Goal: Find specific page/section: Find specific page/section

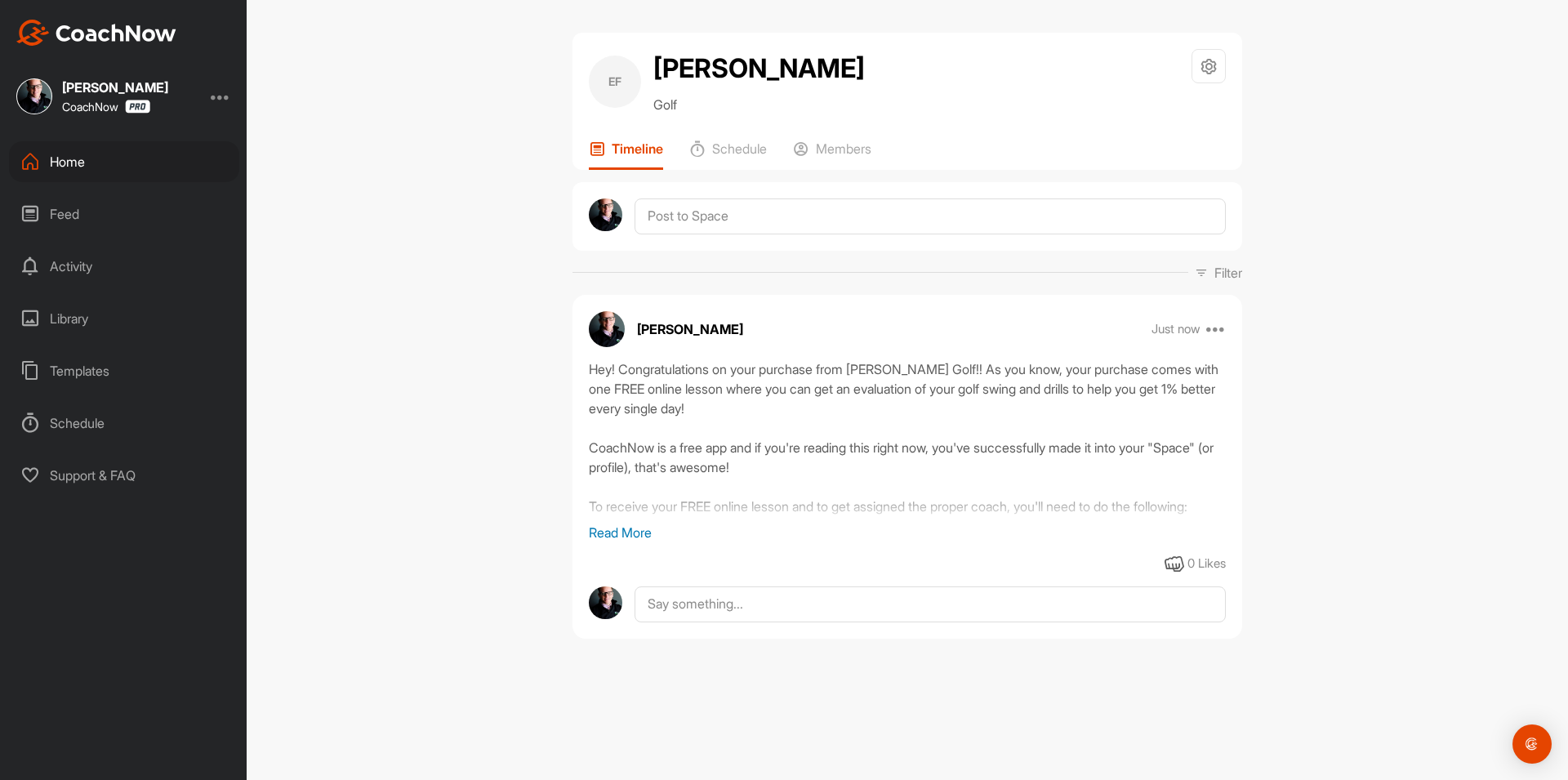
click at [150, 168] on div "Home" at bounding box center [124, 162] width 231 height 41
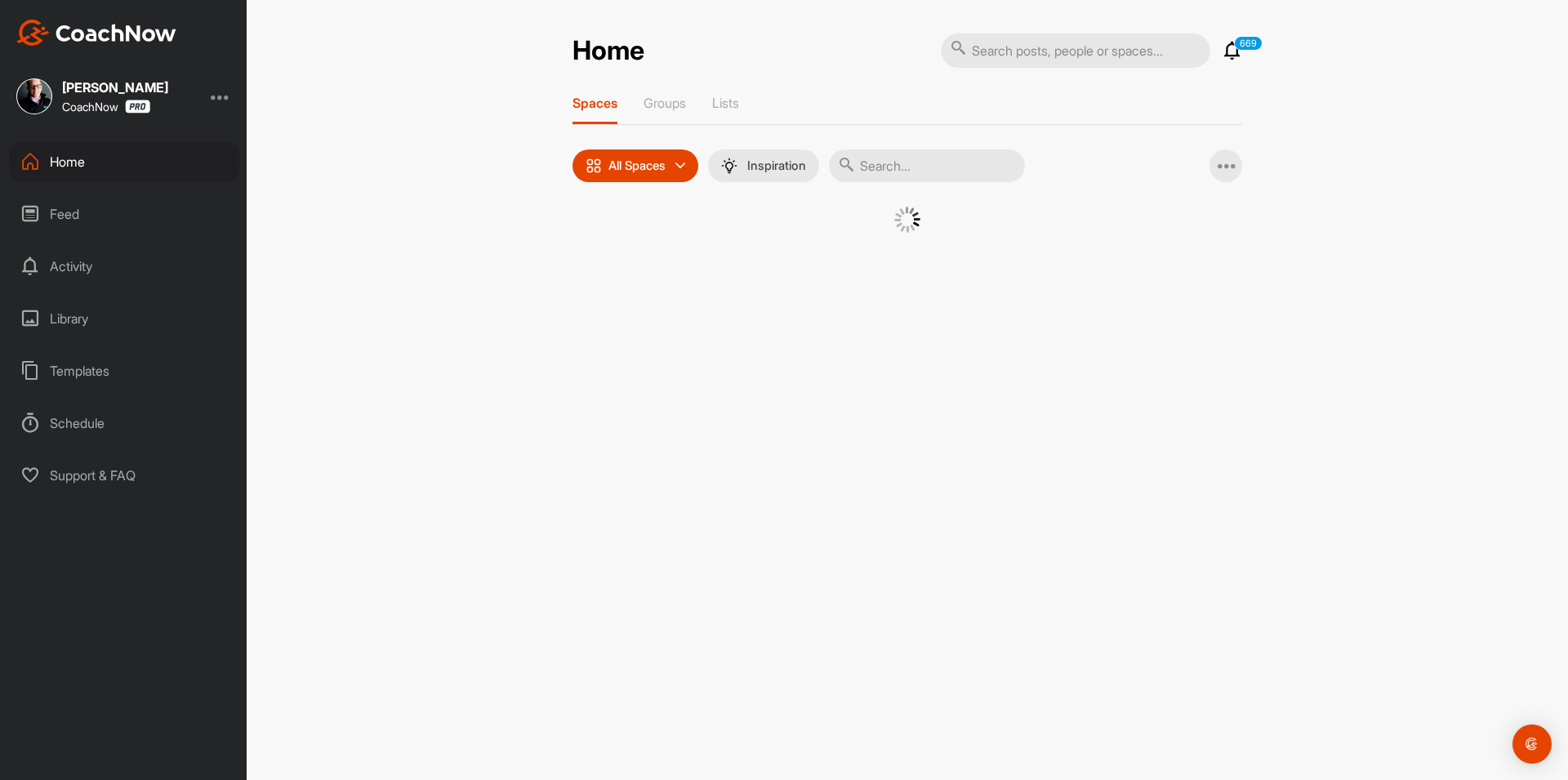
click at [937, 158] on input "text" at bounding box center [927, 165] width 196 height 32
paste input "[EMAIL_ADDRESS][DOMAIN_NAME]"
drag, startPoint x: 1022, startPoint y: 167, endPoint x: 805, endPoint y: 169, distance: 217.0
click at [805, 169] on div "All Spaces All spaces SMART LISTS Unanswered by me 15 days inactive 15 days act…" at bounding box center [798, 165] width 452 height 32
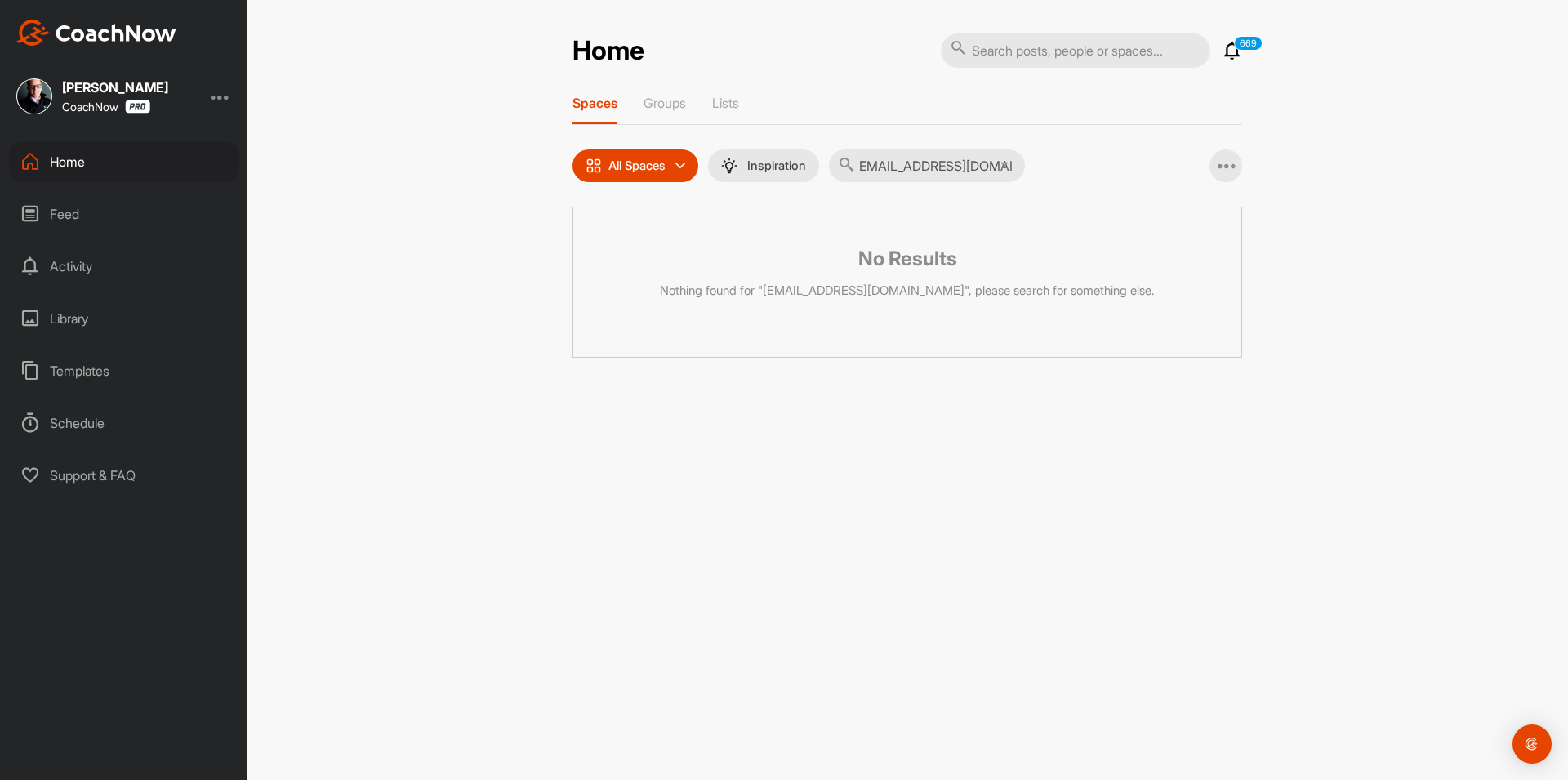
paste input "[PERSON_NAME]"
click at [870, 162] on input "[PERSON_NAME]" at bounding box center [927, 165] width 196 height 32
click at [874, 161] on input "[PERSON_NAME]" at bounding box center [927, 165] width 196 height 32
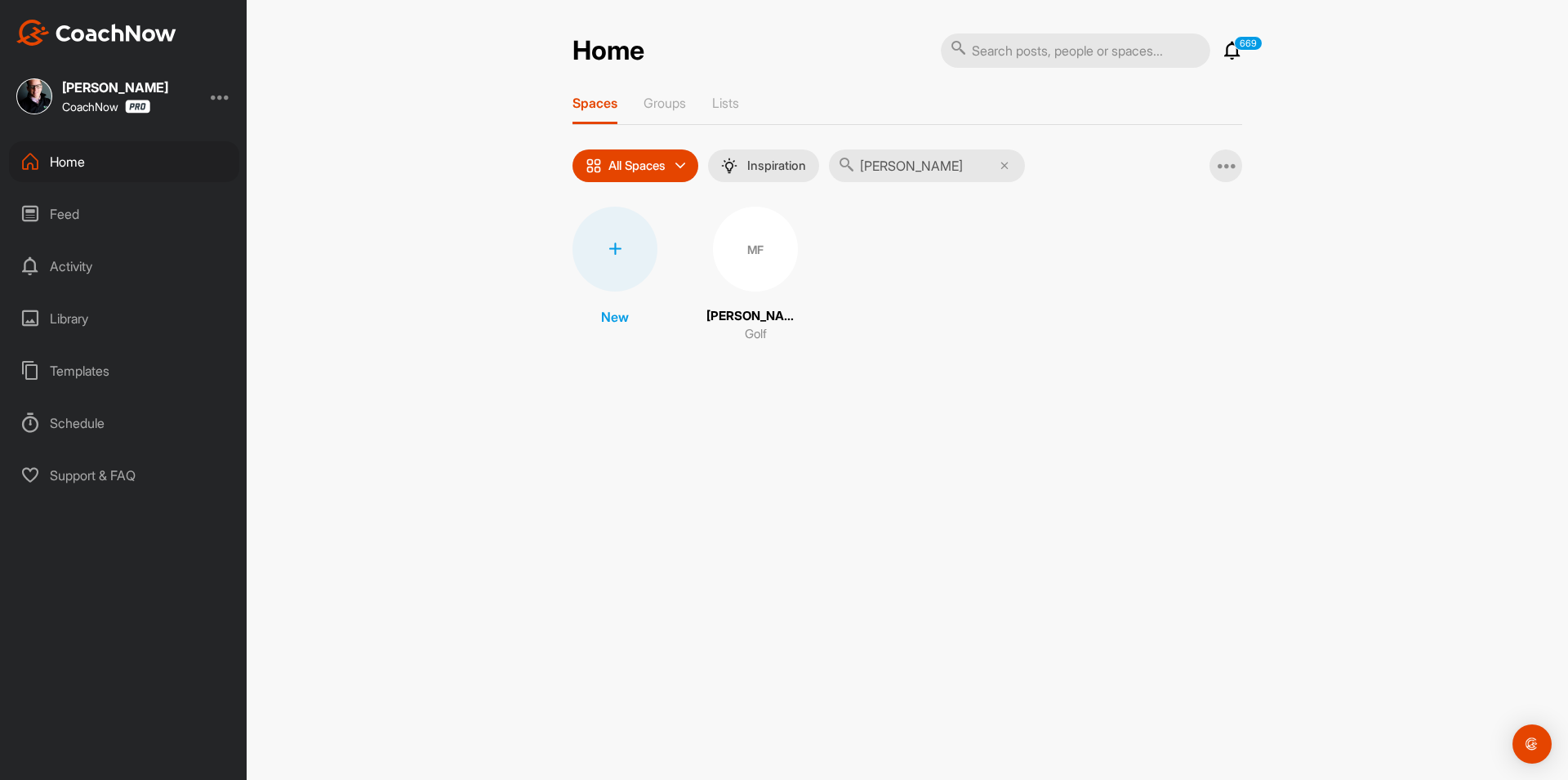
type input "[PERSON_NAME]"
click at [740, 262] on div "MF" at bounding box center [755, 248] width 85 height 85
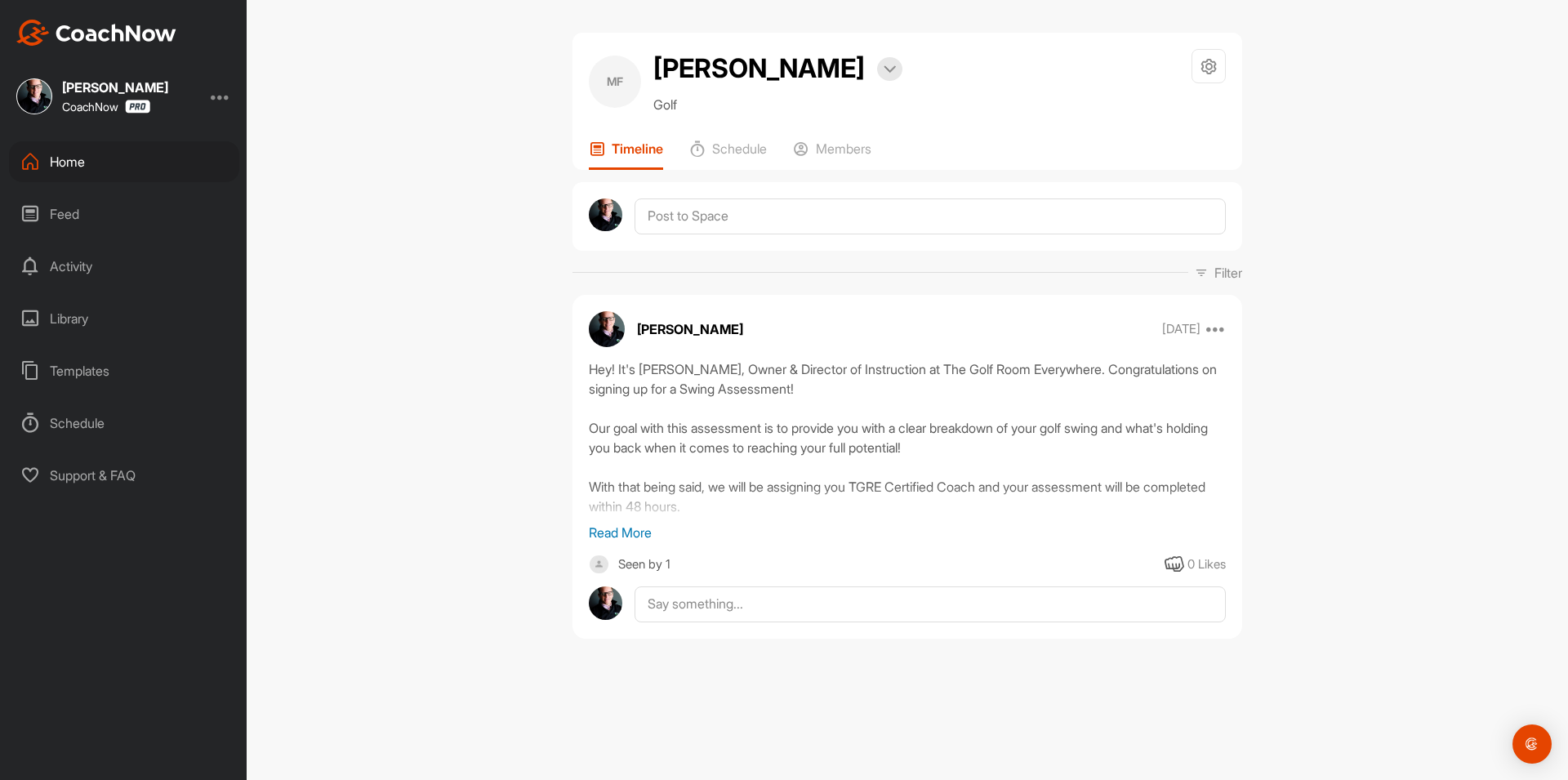
click at [625, 539] on p "Read More" at bounding box center [907, 532] width 637 height 19
click at [190, 164] on div "Home" at bounding box center [124, 162] width 231 height 41
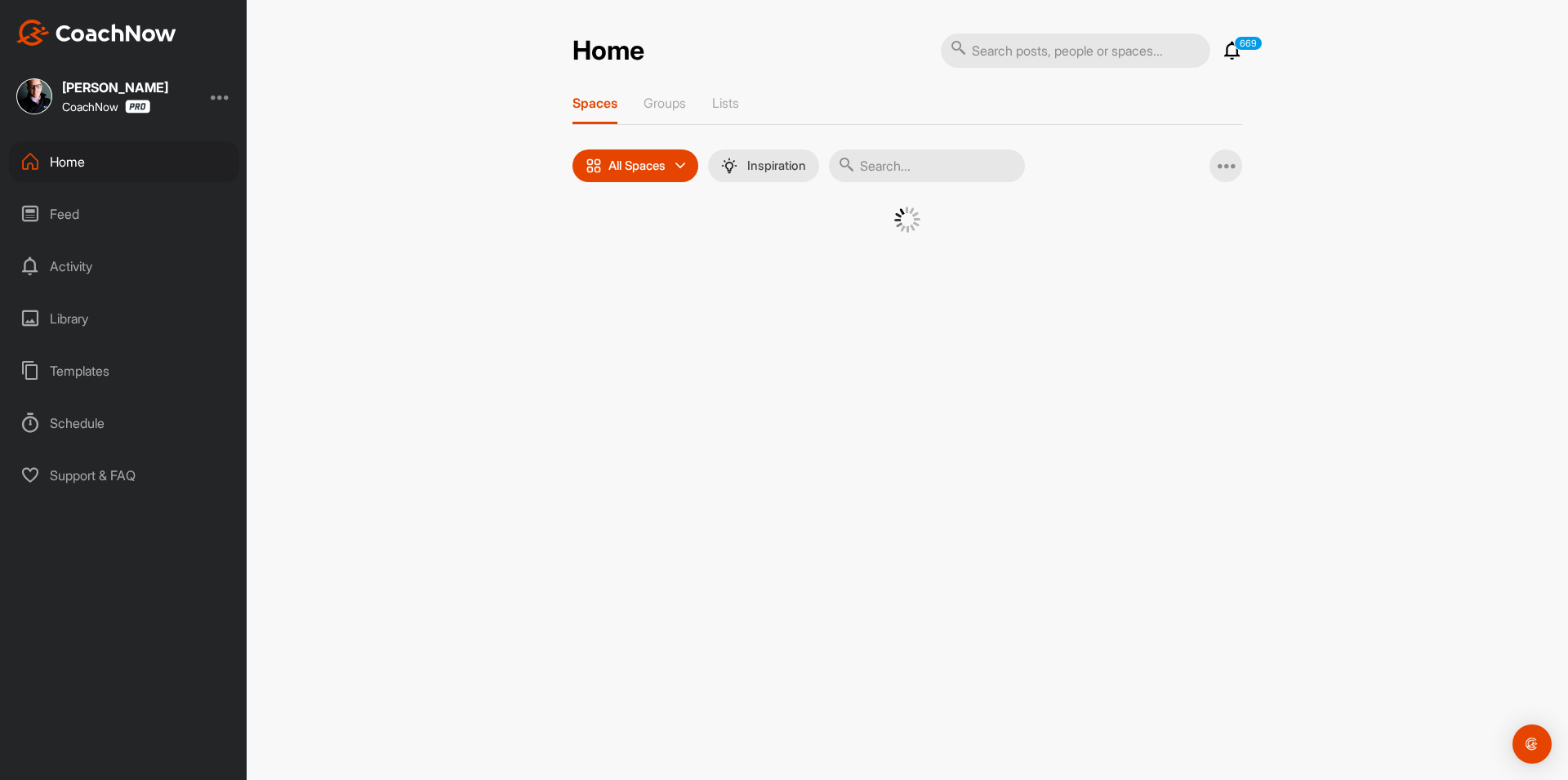
click at [923, 170] on input "text" at bounding box center [927, 165] width 196 height 32
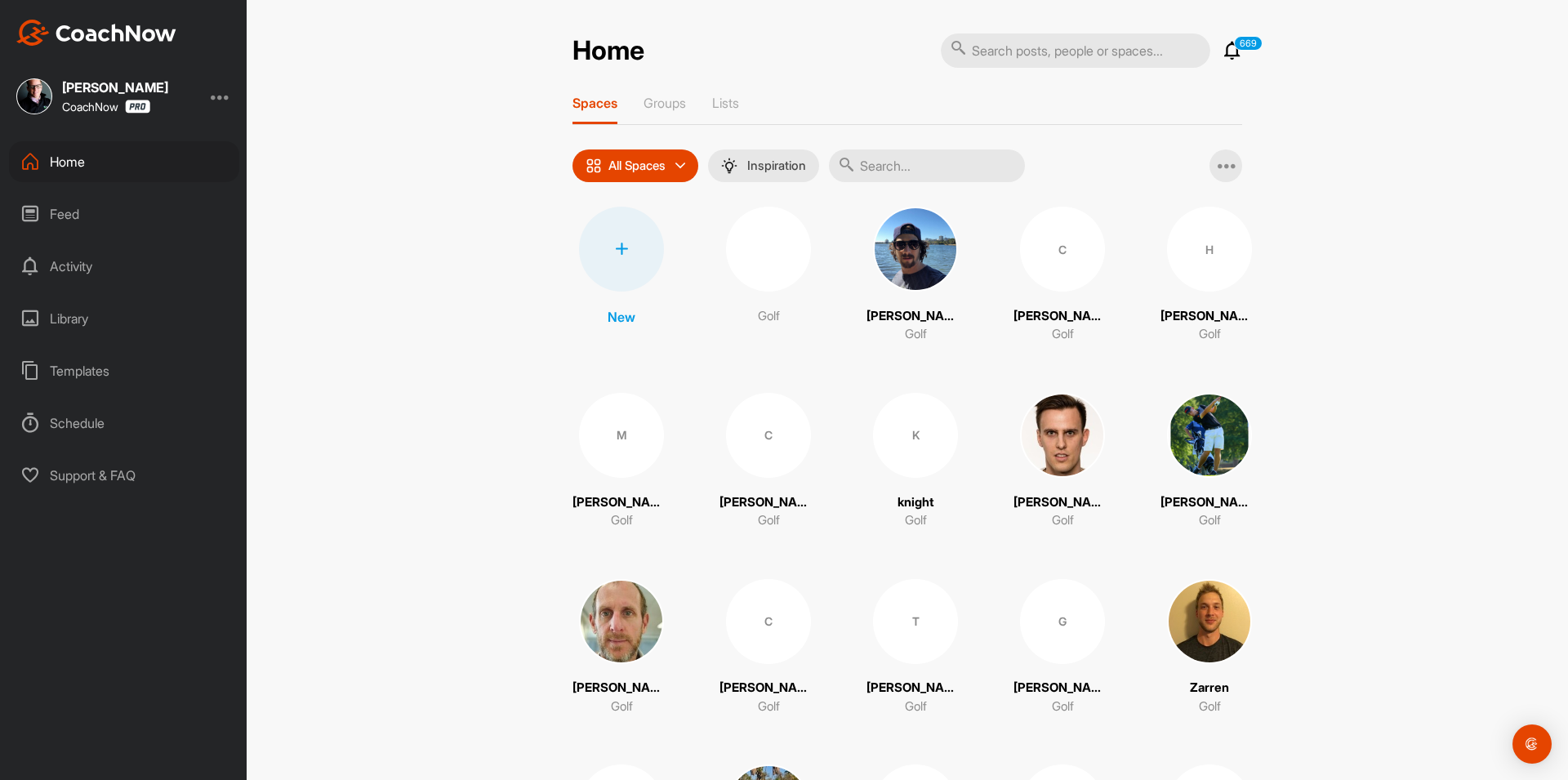
paste input "[PERSON_NAME]"
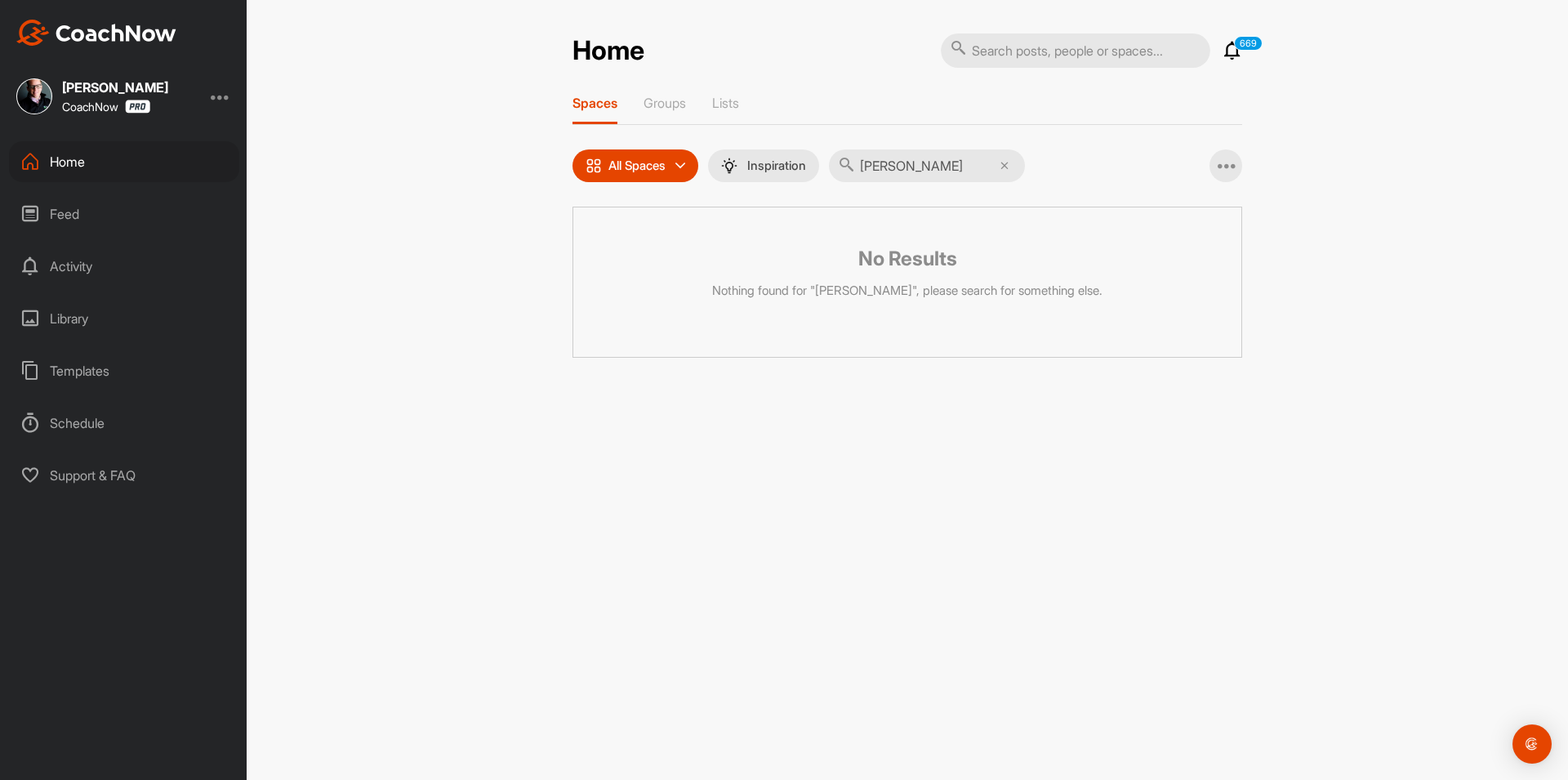
type input "[PERSON_NAME]"
click at [1010, 169] on input "[PERSON_NAME]" at bounding box center [927, 165] width 196 height 32
click at [1008, 167] on icon at bounding box center [1004, 165] width 8 height 8
click at [932, 169] on input "text" at bounding box center [927, 165] width 196 height 32
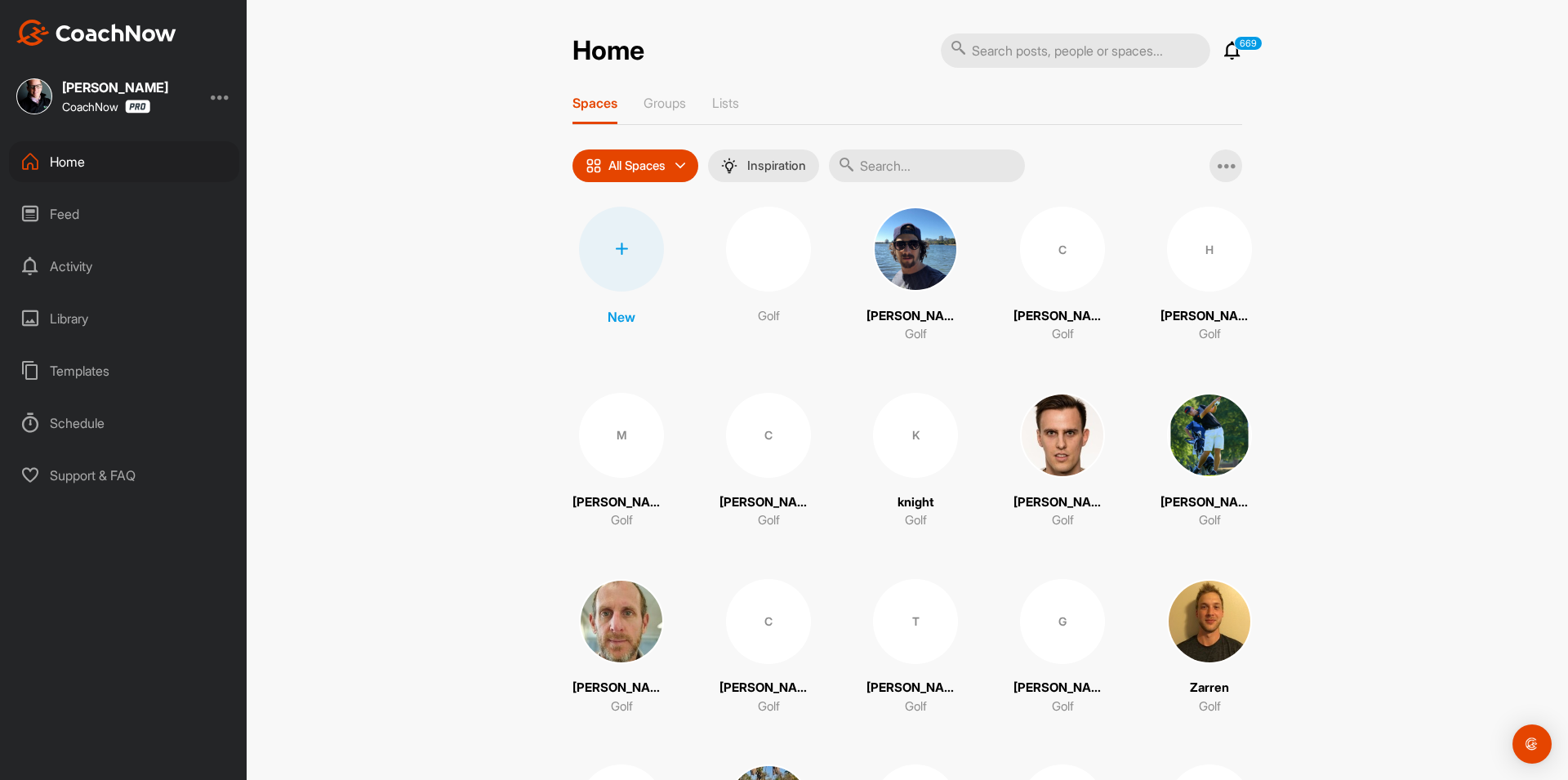
click at [932, 169] on input "text" at bounding box center [927, 165] width 196 height 32
paste input "[PERSON_NAME] [PERSON_NAME]"
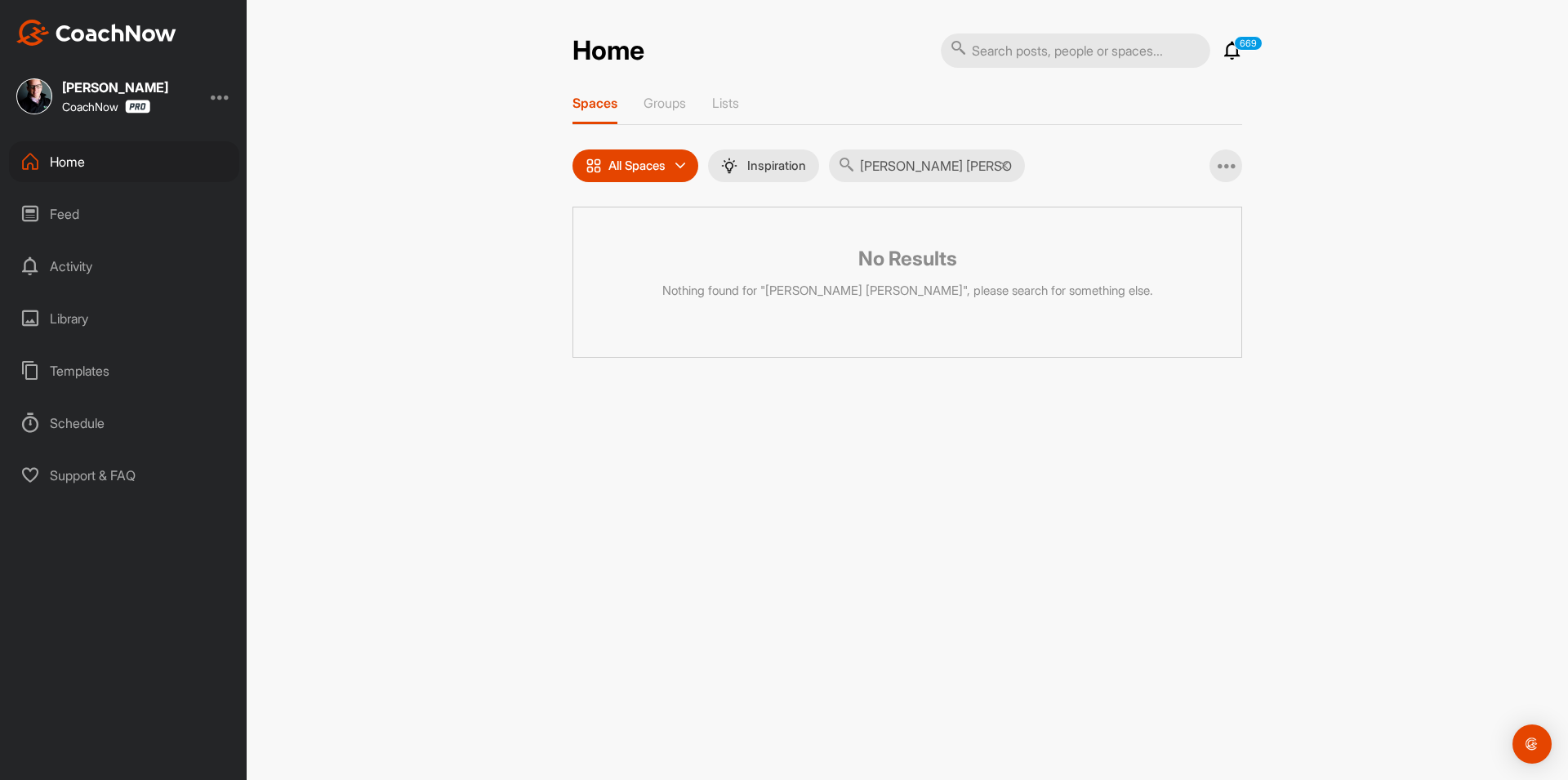
type input "[PERSON_NAME] [PERSON_NAME]"
click at [1008, 165] on icon at bounding box center [1004, 165] width 8 height 8
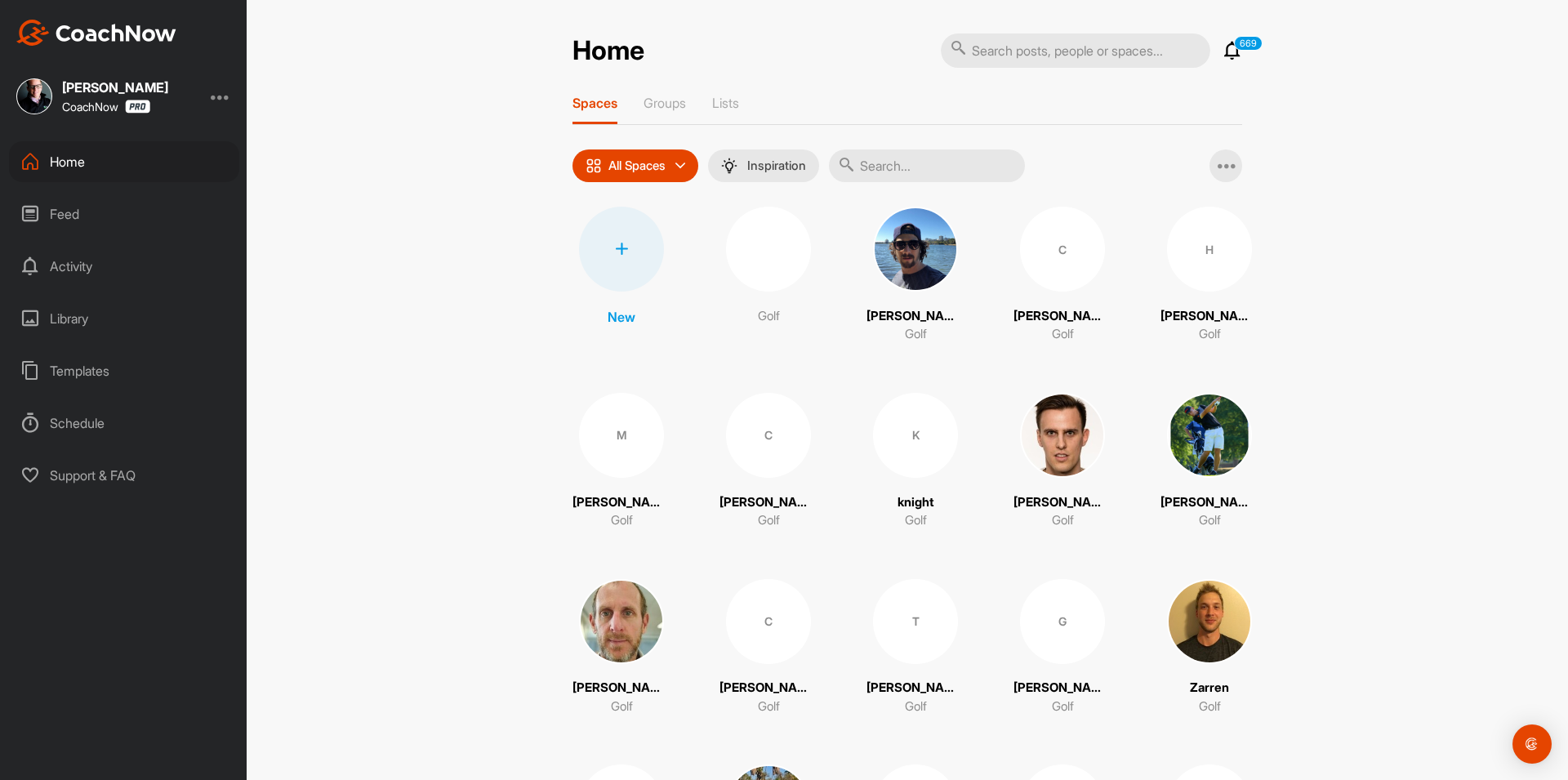
click at [913, 157] on input "text" at bounding box center [927, 165] width 196 height 32
paste input "[PERSON_NAME]"
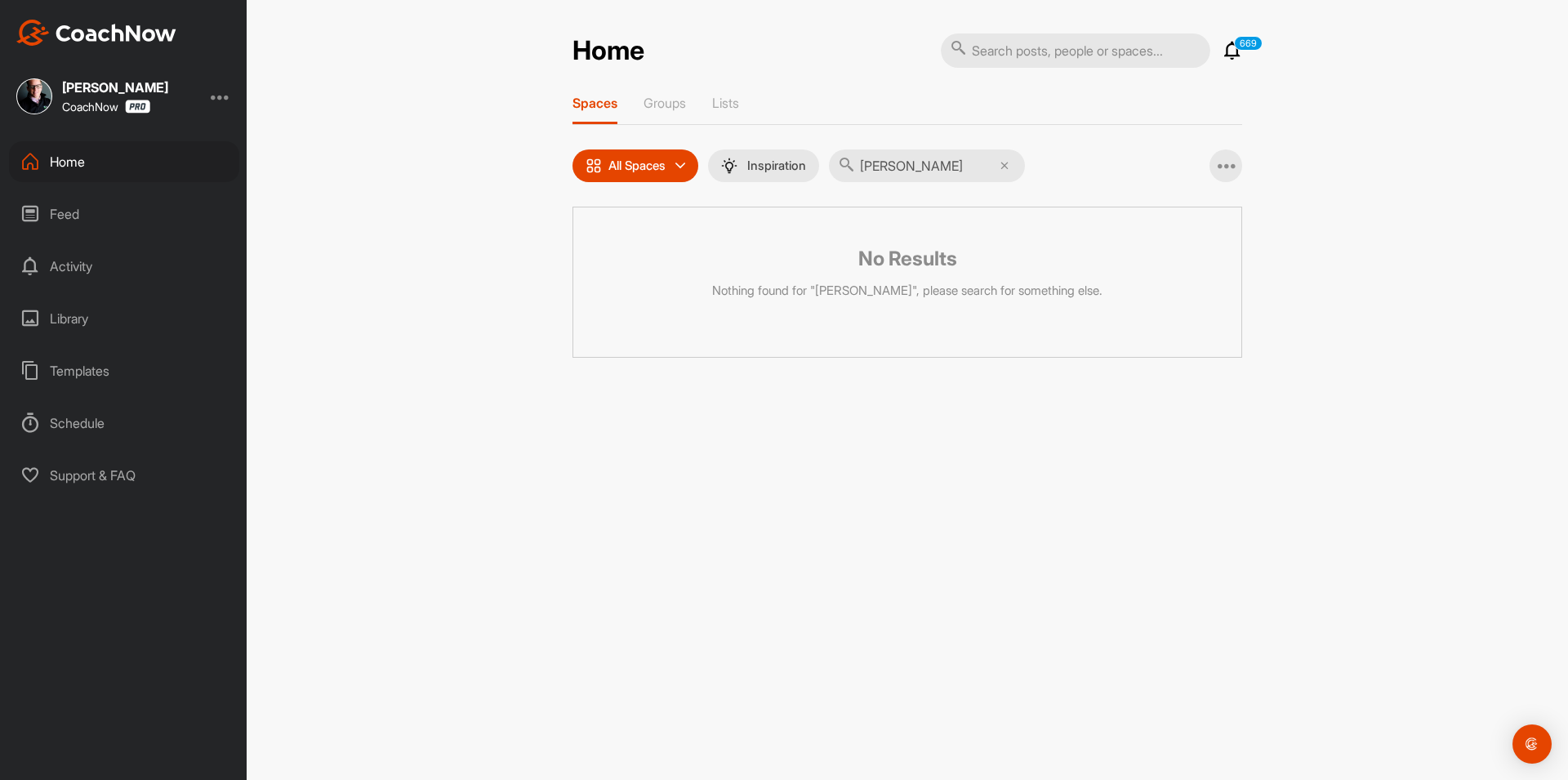
click at [903, 166] on input "[PERSON_NAME]" at bounding box center [927, 165] width 196 height 32
drag, startPoint x: 901, startPoint y: 165, endPoint x: 910, endPoint y: 182, distance: 19.2
click at [902, 165] on input "[PERSON_NAME]" at bounding box center [927, 165] width 196 height 32
type input "[PERSON_NAME]"
